Goal: Find specific page/section: Find specific page/section

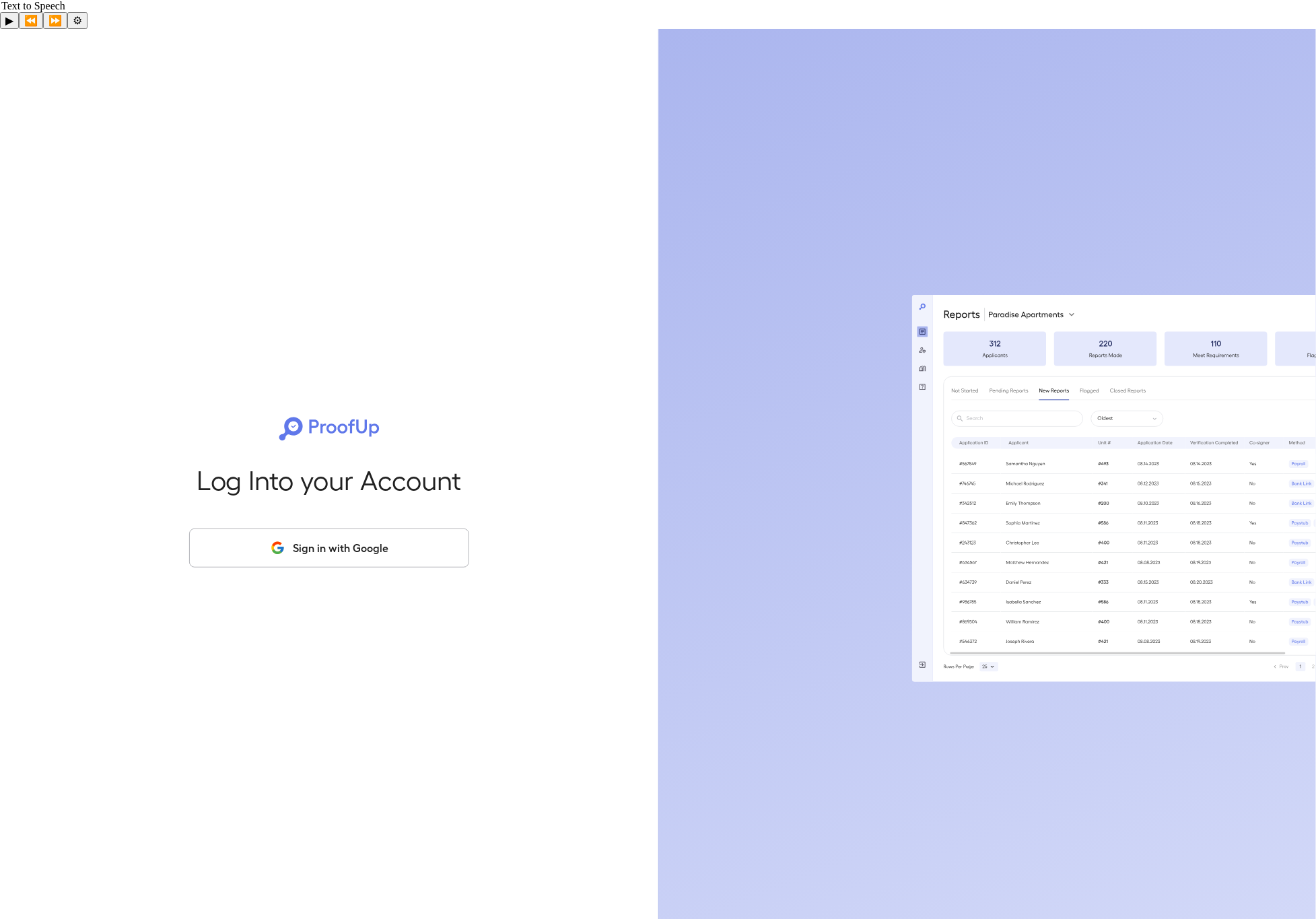
click at [382, 490] on div "Log Into your Account Sign in with Google" at bounding box center [329, 489] width 615 height 919
click at [368, 528] on button "Sign in with Google" at bounding box center [329, 547] width 280 height 39
